Goal: Information Seeking & Learning: Find specific fact

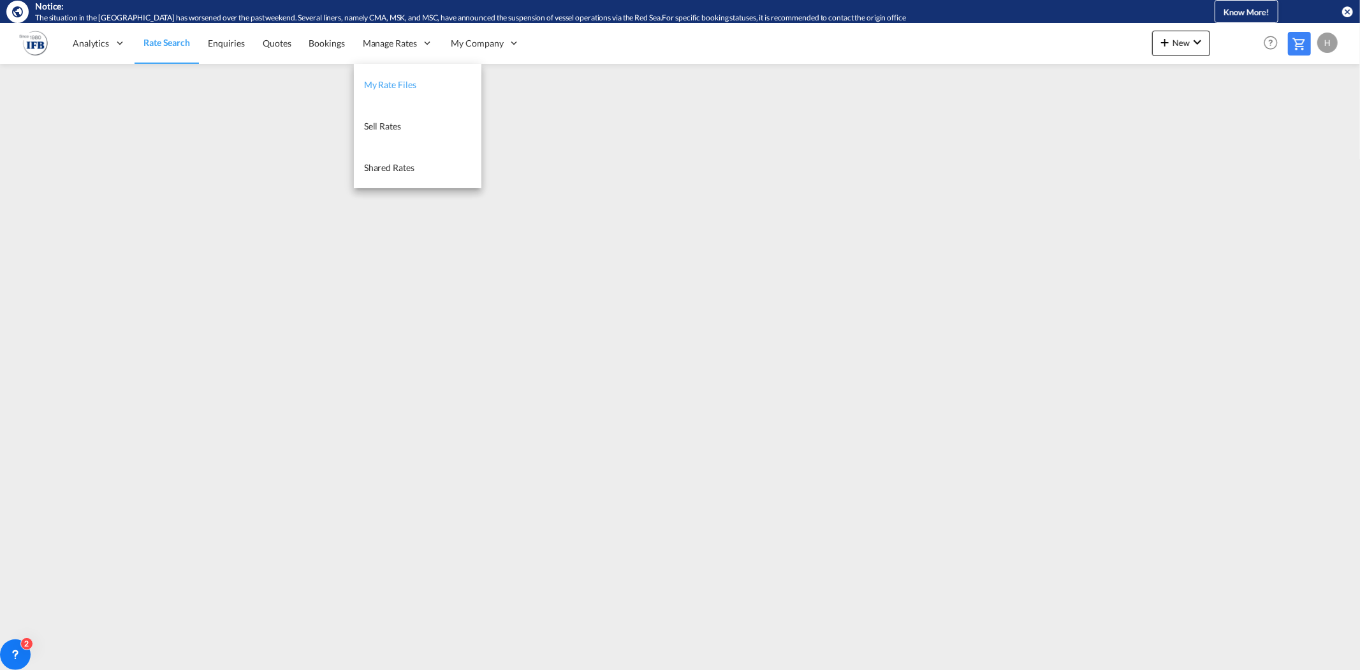
click at [378, 83] on span "My Rate Files" at bounding box center [390, 84] width 52 height 11
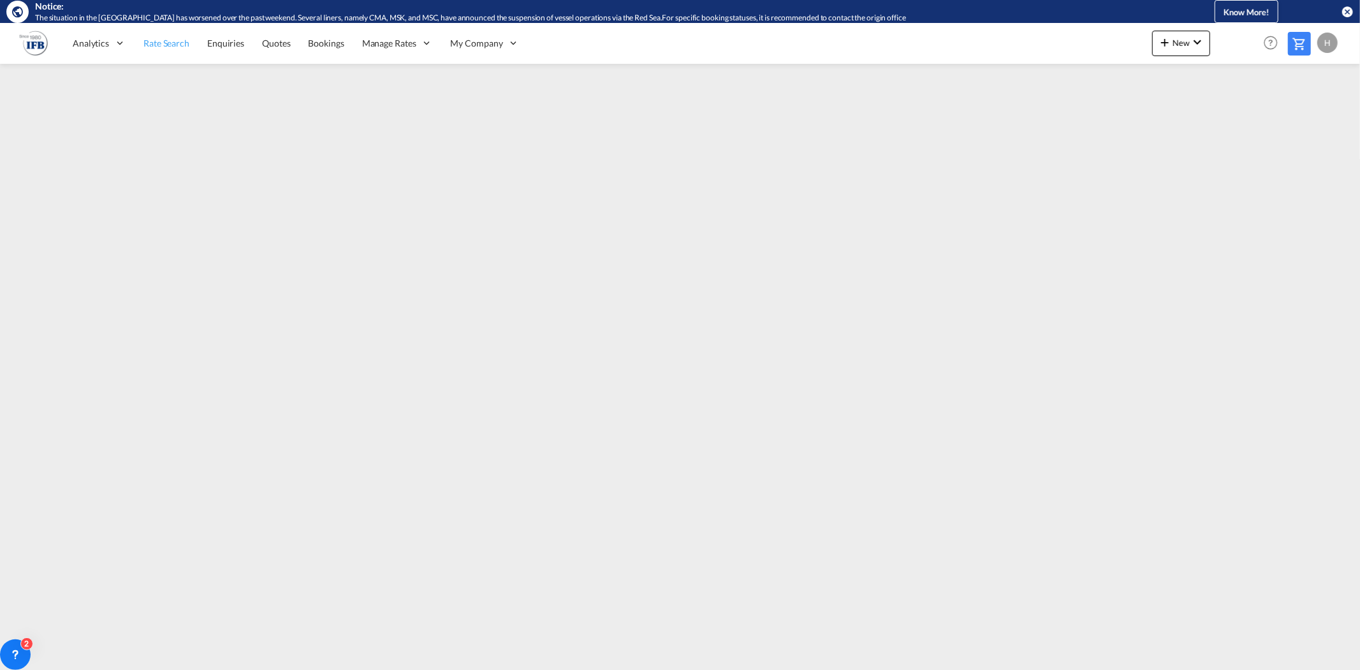
click at [167, 39] on span "Rate Search" at bounding box center [166, 43] width 46 height 11
